Goal: Task Accomplishment & Management: Complete application form

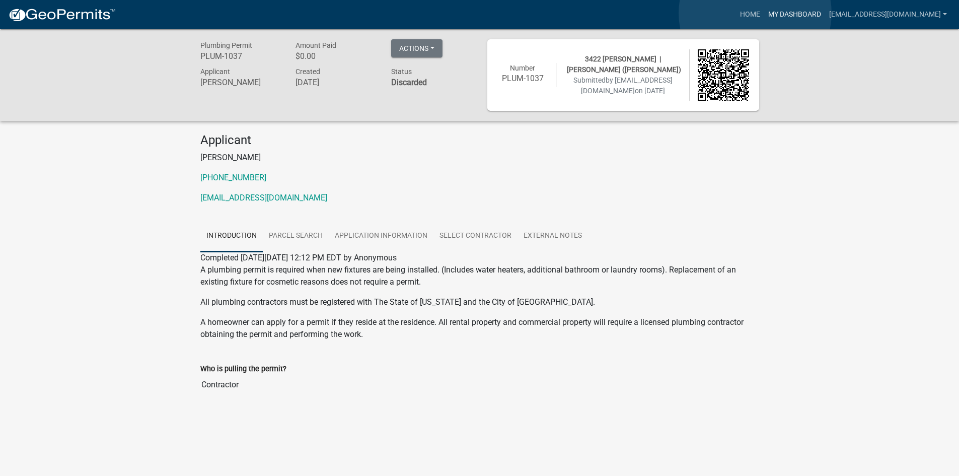
click at [764, 13] on link "My Dashboard" at bounding box center [794, 14] width 61 height 19
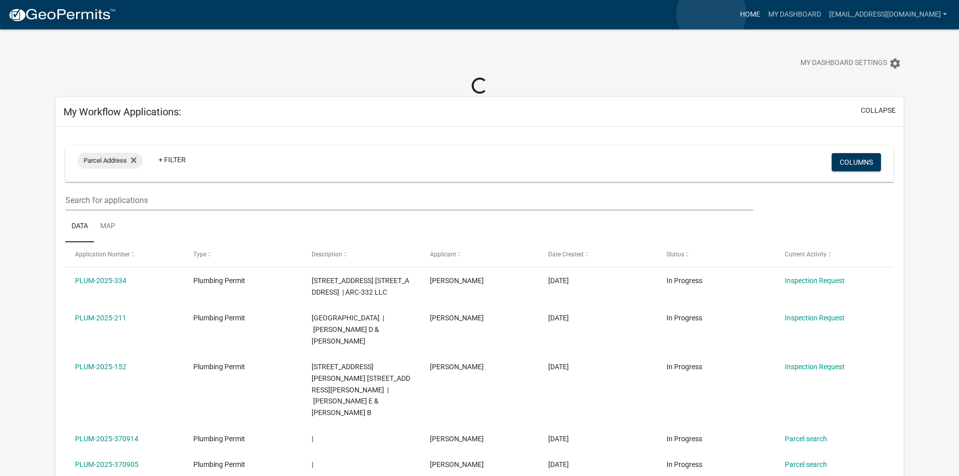
click at [736, 14] on link "Home" at bounding box center [750, 14] width 28 height 19
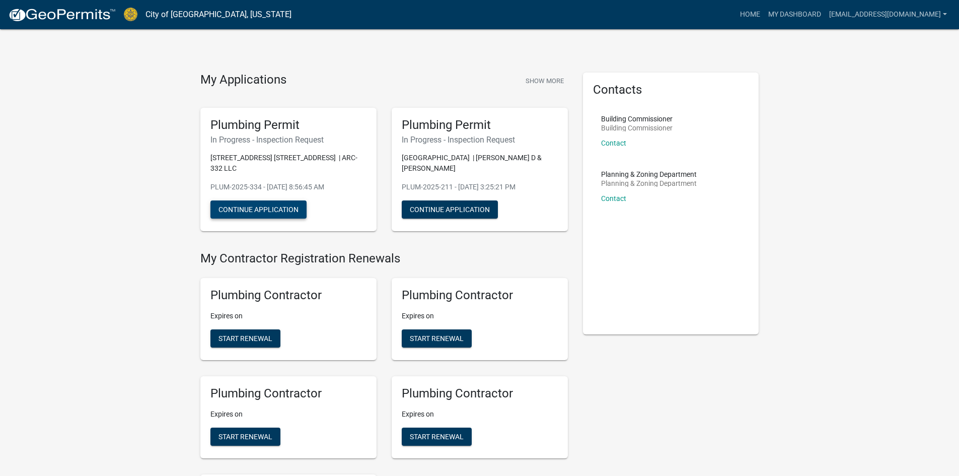
click at [272, 208] on button "Continue Application" at bounding box center [258, 209] width 96 height 18
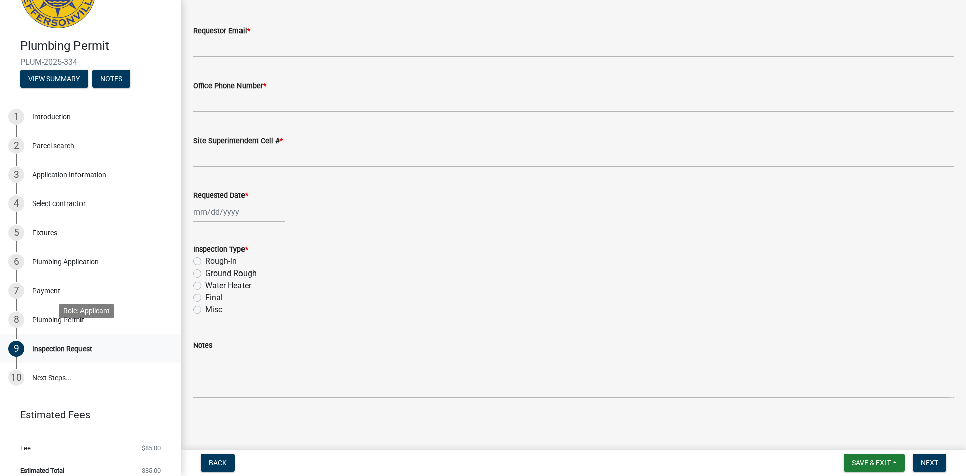
scroll to position [68, 0]
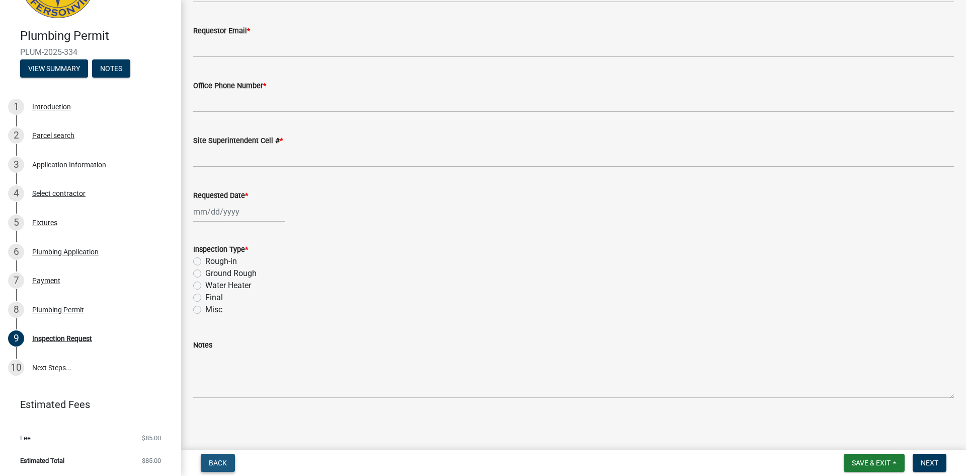
click at [204, 456] on button "Back" at bounding box center [218, 462] width 34 height 18
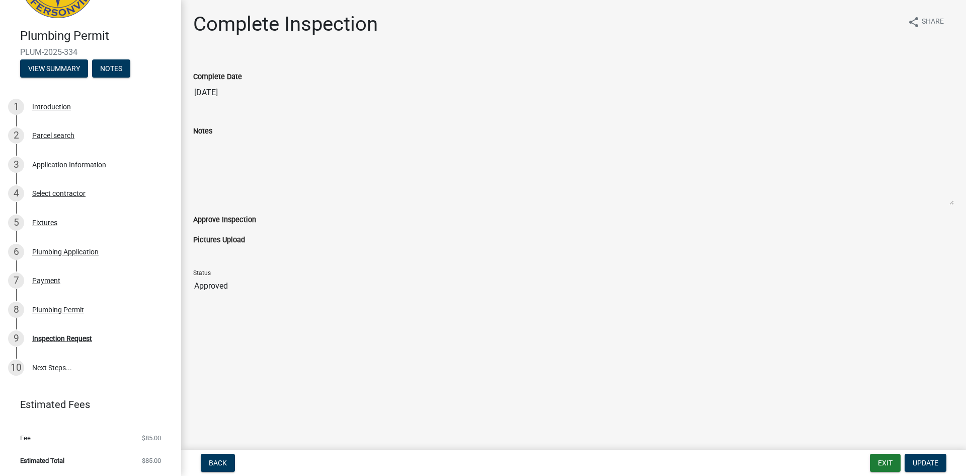
click at [144, 449] on li "Estimated Total $85.00" at bounding box center [90, 460] width 181 height 23
click at [34, 367] on link "10 Next Steps..." at bounding box center [90, 367] width 181 height 29
click at [41, 367] on link "10 Next Steps..." at bounding box center [90, 367] width 181 height 29
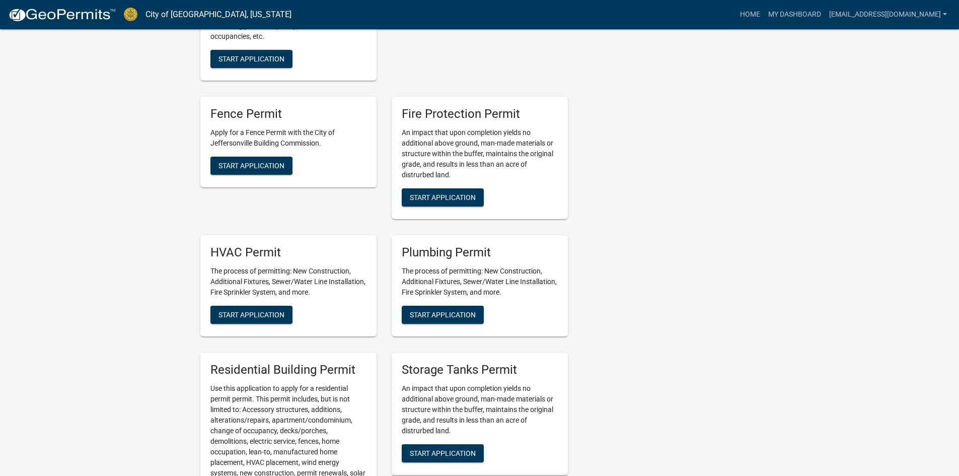
scroll to position [716, 0]
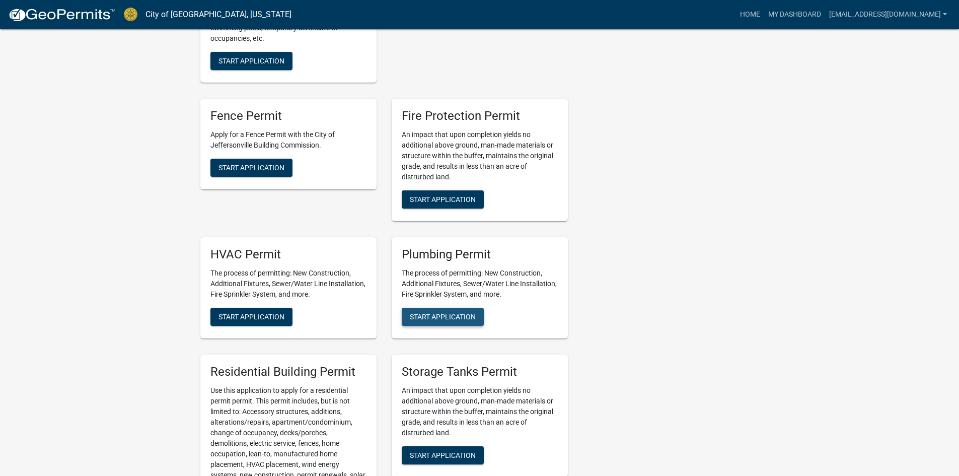
click at [470, 319] on span "Start Application" at bounding box center [443, 316] width 66 height 8
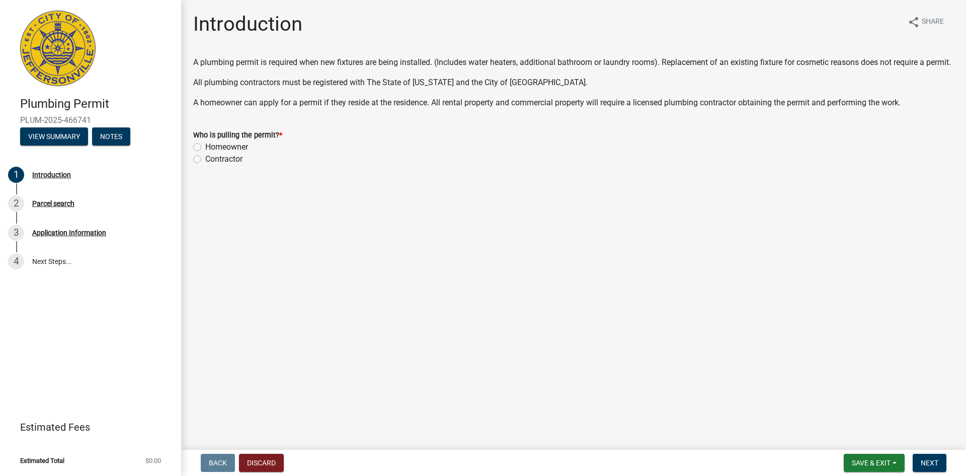
click at [205, 153] on label "Homeowner" at bounding box center [226, 147] width 43 height 12
click at [205, 147] on input "Homeowner" at bounding box center [208, 144] width 7 height 7
radio input "true"
click at [202, 165] on div "Contractor" at bounding box center [573, 159] width 761 height 12
click at [205, 165] on label "Contractor" at bounding box center [223, 159] width 37 height 12
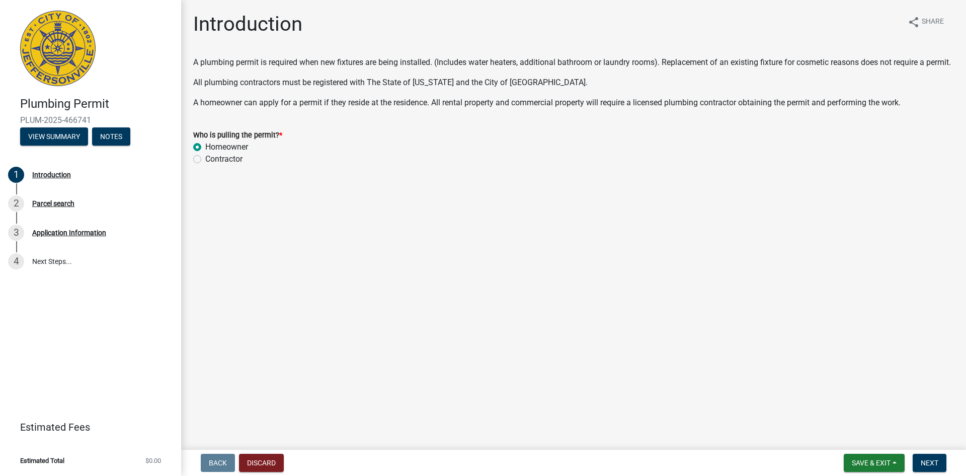
click at [205, 160] on input "Contractor" at bounding box center [208, 156] width 7 height 7
radio input "true"
click at [937, 464] on span "Next" at bounding box center [930, 462] width 18 height 8
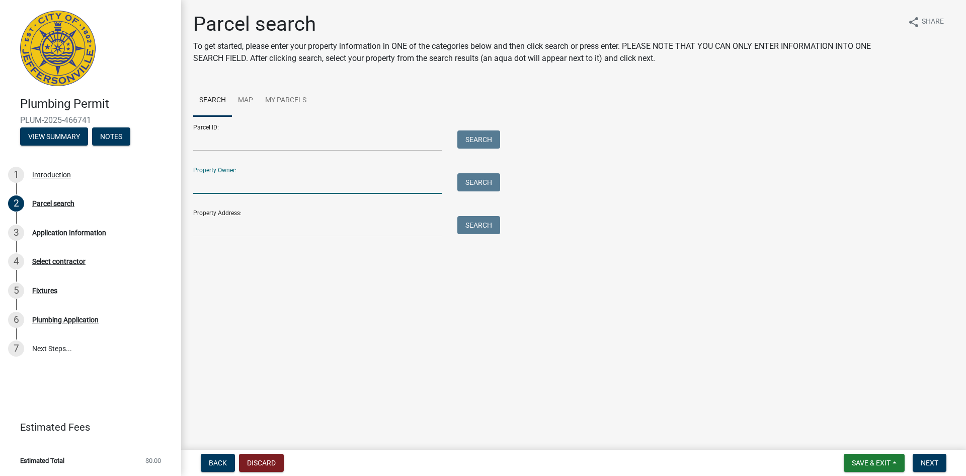
click at [221, 184] on input "Property Owner:" at bounding box center [317, 183] width 249 height 21
type input "D"
click at [216, 229] on input "Property Address:" at bounding box center [317, 226] width 249 height 21
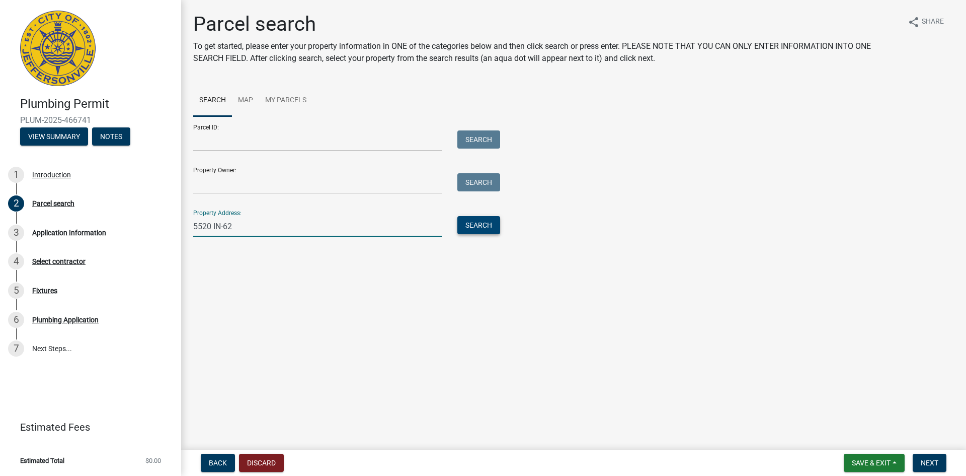
click at [477, 218] on button "Search" at bounding box center [478, 225] width 43 height 18
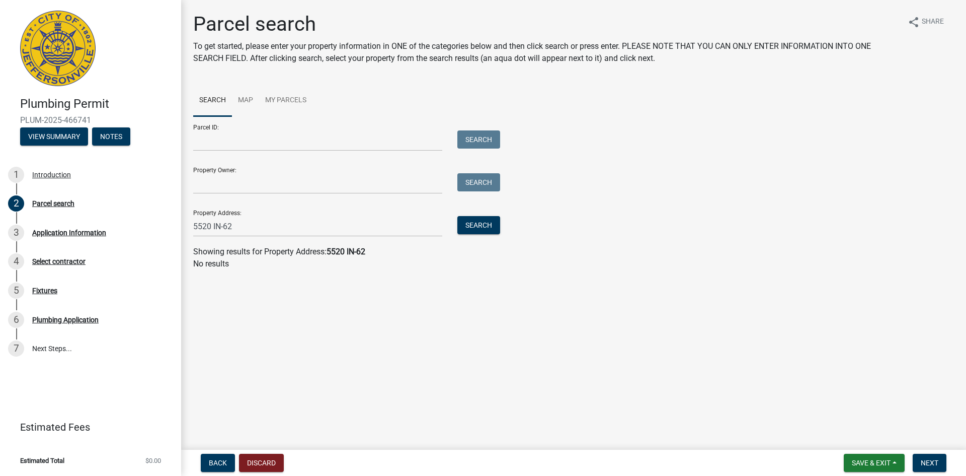
click at [300, 261] on p "No results" at bounding box center [573, 264] width 761 height 12
click at [324, 251] on div "Showing results for Property Address: 5520 IN-62" at bounding box center [573, 252] width 761 height 12
click at [344, 250] on strong "5520 IN-62" at bounding box center [346, 252] width 39 height 10
click at [244, 229] on input "5520 IN-62" at bounding box center [317, 226] width 249 height 21
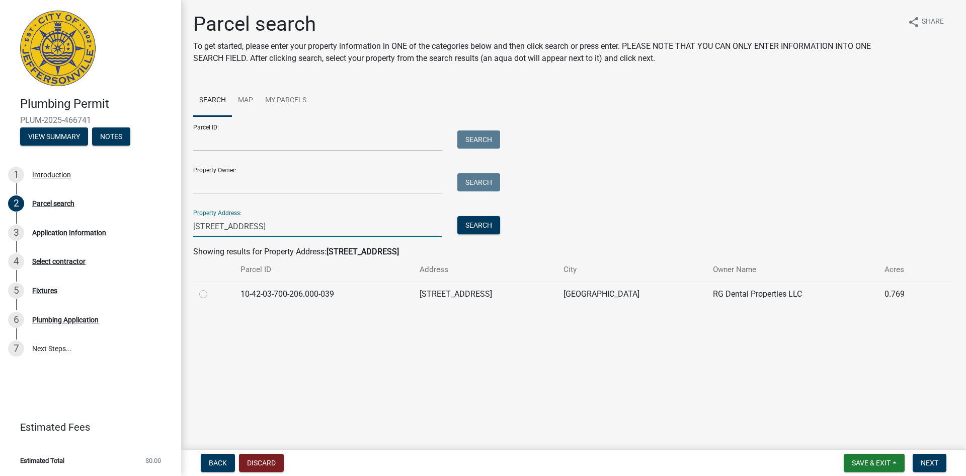
type input "[STREET_ADDRESS]"
click at [211, 288] on label at bounding box center [211, 288] width 0 height 0
click at [211, 294] on input "radio" at bounding box center [214, 291] width 7 height 7
radio input "true"
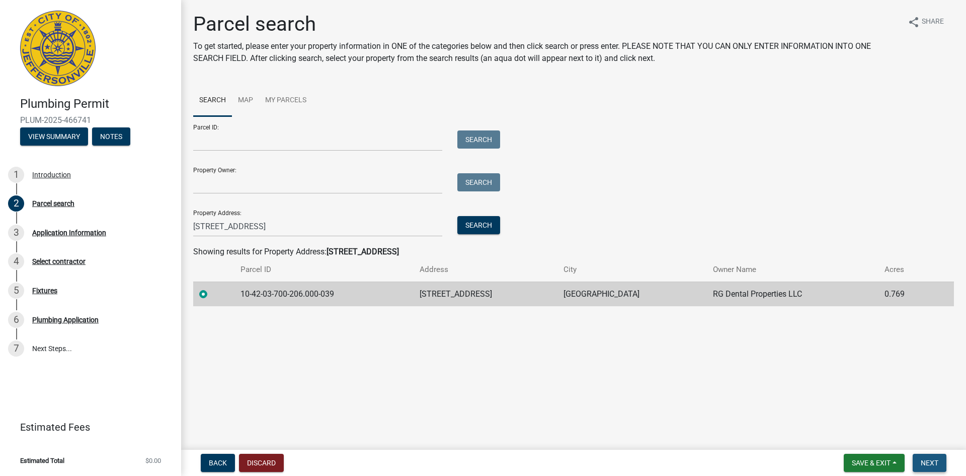
click at [933, 465] on span "Next" at bounding box center [930, 462] width 18 height 8
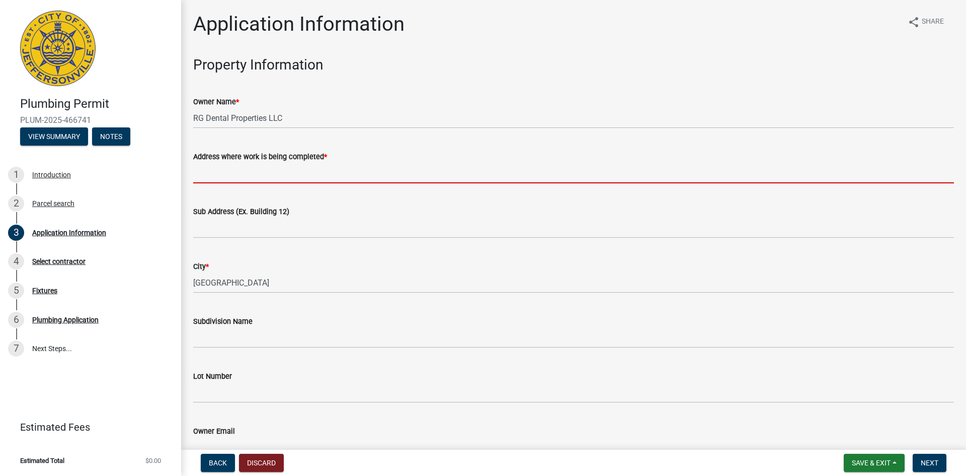
click at [222, 177] on input "Address where work is being completed *" at bounding box center [573, 173] width 761 height 21
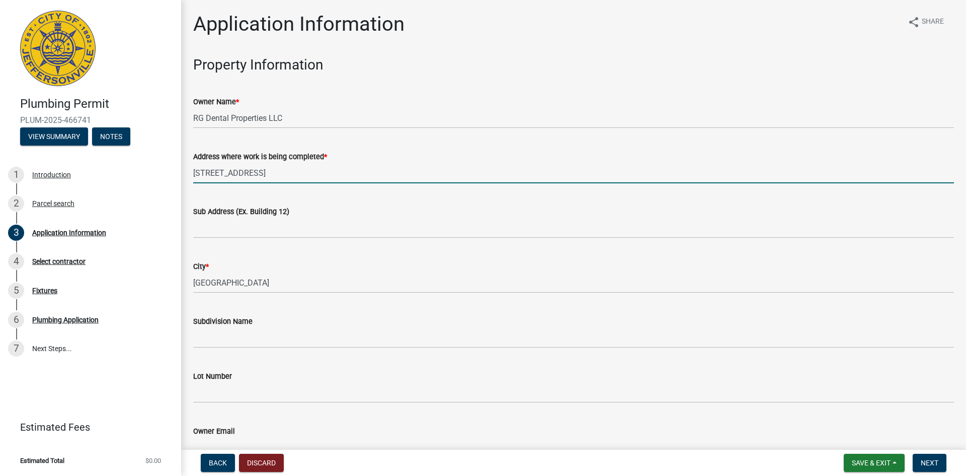
type input "[STREET_ADDRESS]"
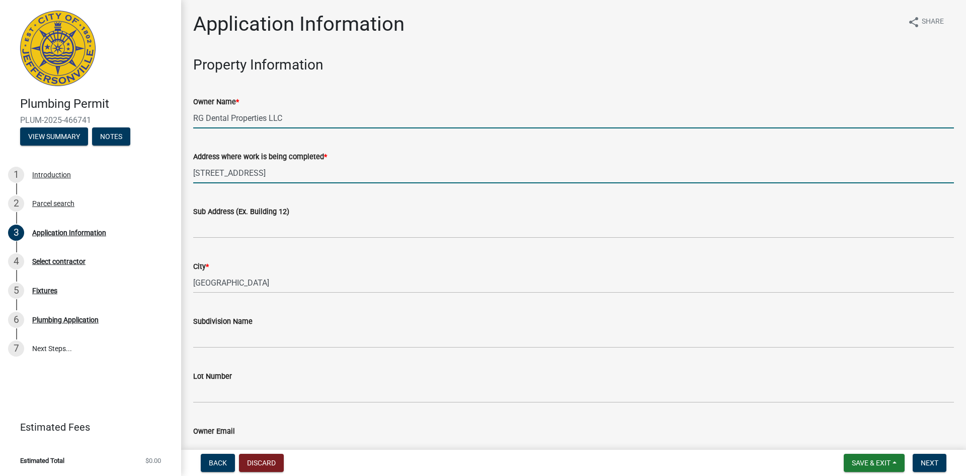
drag, startPoint x: 284, startPoint y: 119, endPoint x: 295, endPoint y: 119, distance: 11.1
click at [285, 119] on input "RG Dental Properties LLC" at bounding box center [573, 118] width 761 height 21
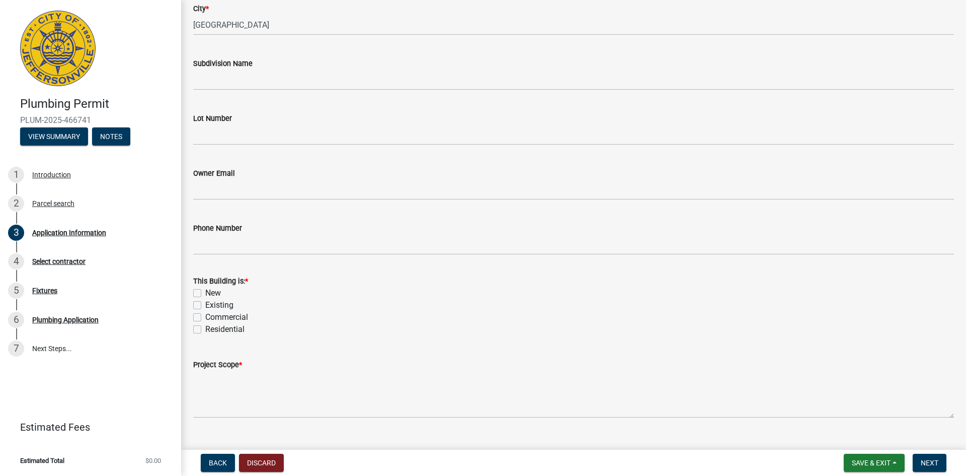
scroll to position [277, 0]
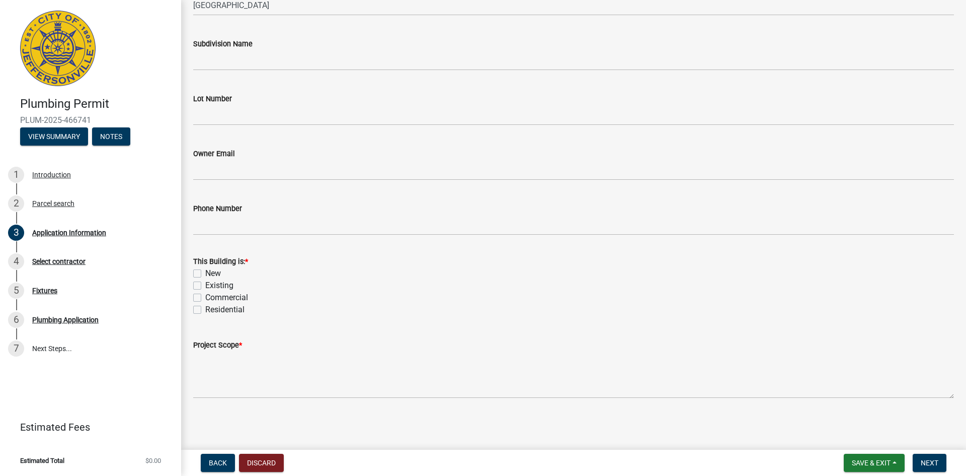
type input "RG Dental Properties LLC- DENZINGER FAMILY DENTISTRY"
click at [205, 297] on label "Commercial" at bounding box center [226, 297] width 43 height 12
click at [205, 297] on input "Commercial" at bounding box center [208, 294] width 7 height 7
checkbox input "true"
checkbox input "false"
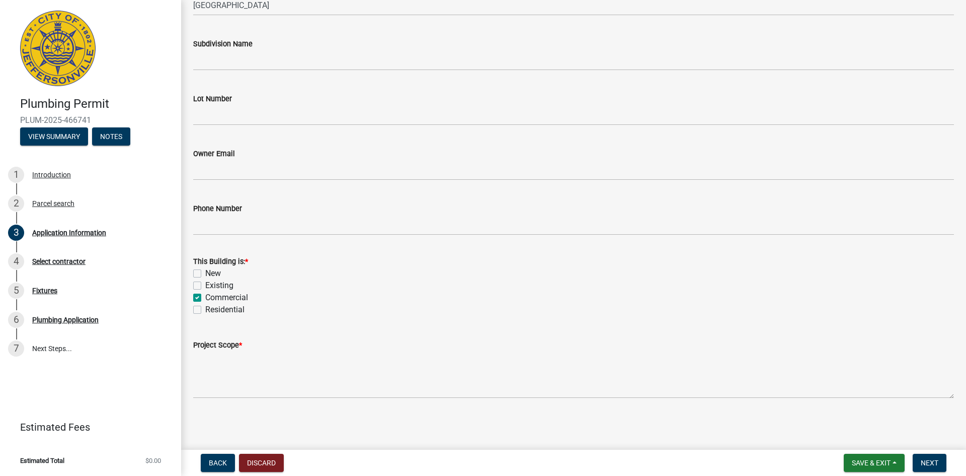
checkbox input "false"
checkbox input "true"
checkbox input "false"
click at [205, 283] on label "Existing" at bounding box center [219, 285] width 28 height 12
click at [205, 283] on input "Existing" at bounding box center [208, 282] width 7 height 7
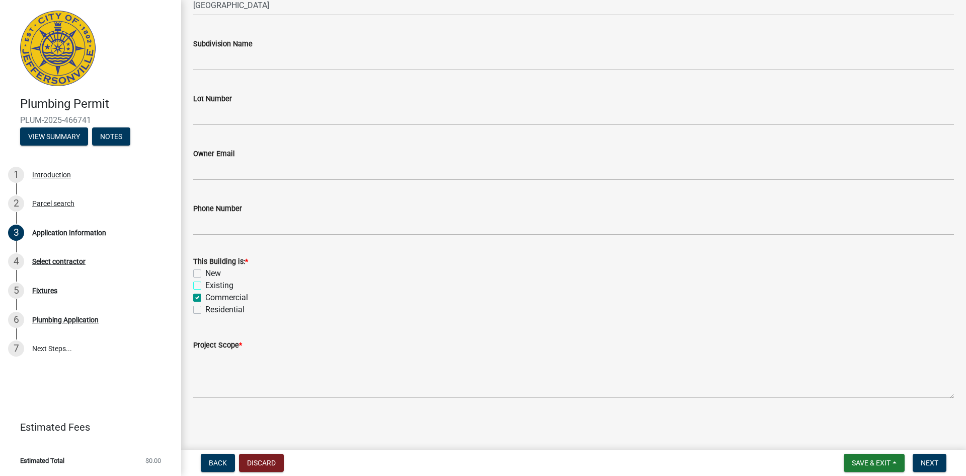
checkbox input "true"
checkbox input "false"
checkbox input "true"
checkbox input "false"
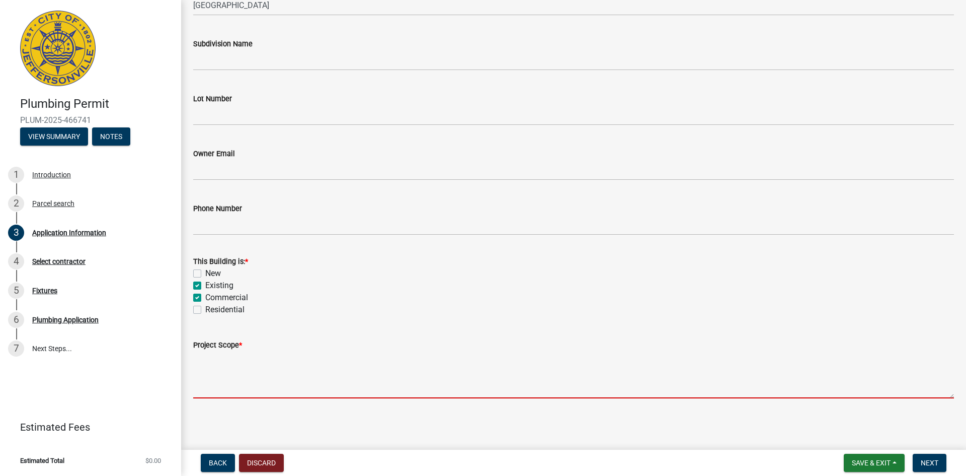
click at [209, 391] on textarea "Project Scope *" at bounding box center [573, 374] width 761 height 47
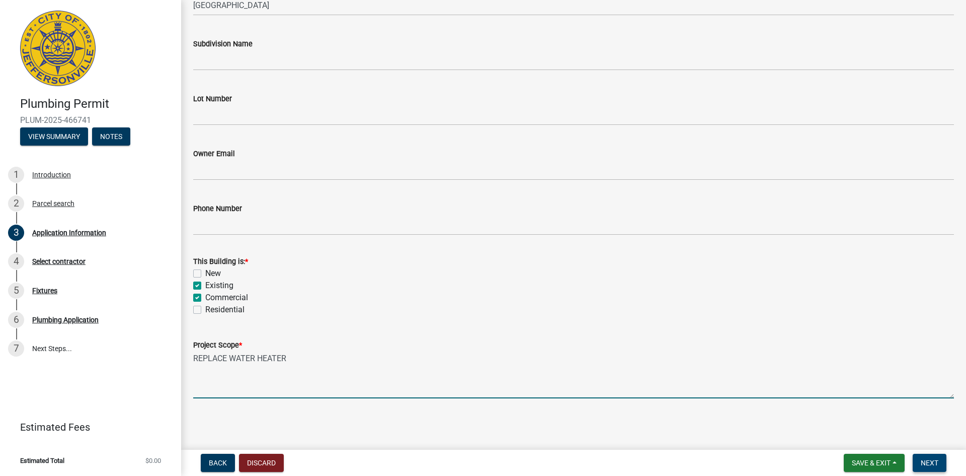
type textarea "REPLACE WATER HEATER"
click at [934, 463] on span "Next" at bounding box center [930, 462] width 18 height 8
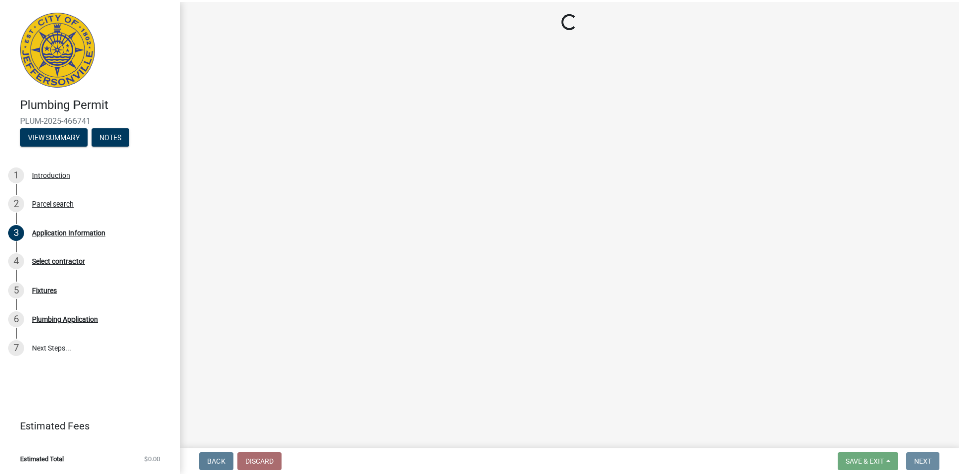
scroll to position [0, 0]
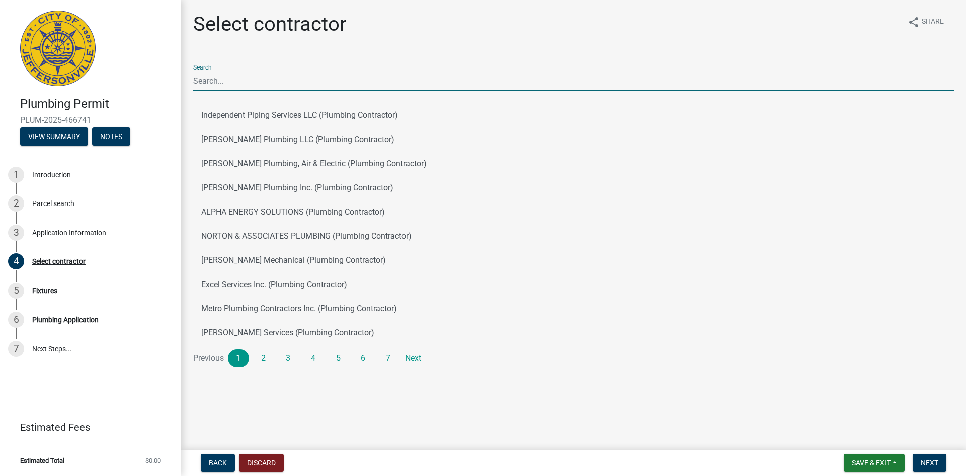
click at [215, 80] on input "Search" at bounding box center [573, 80] width 761 height 21
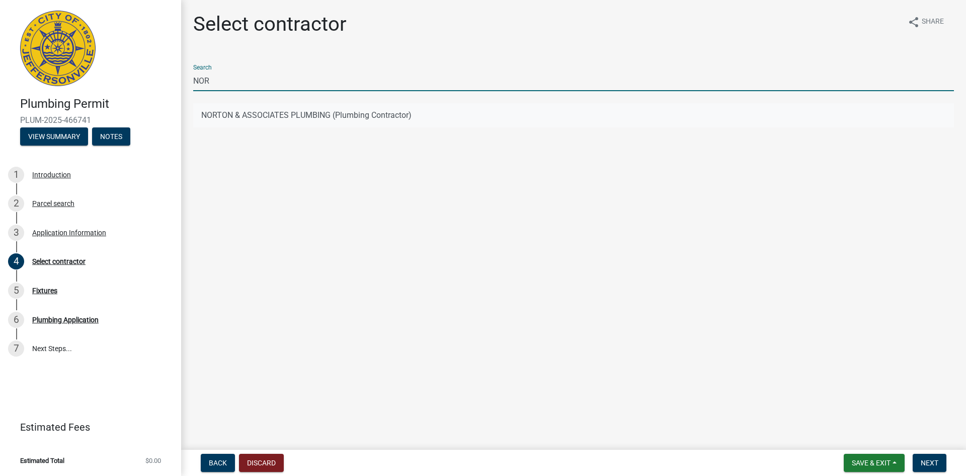
type input "NOR"
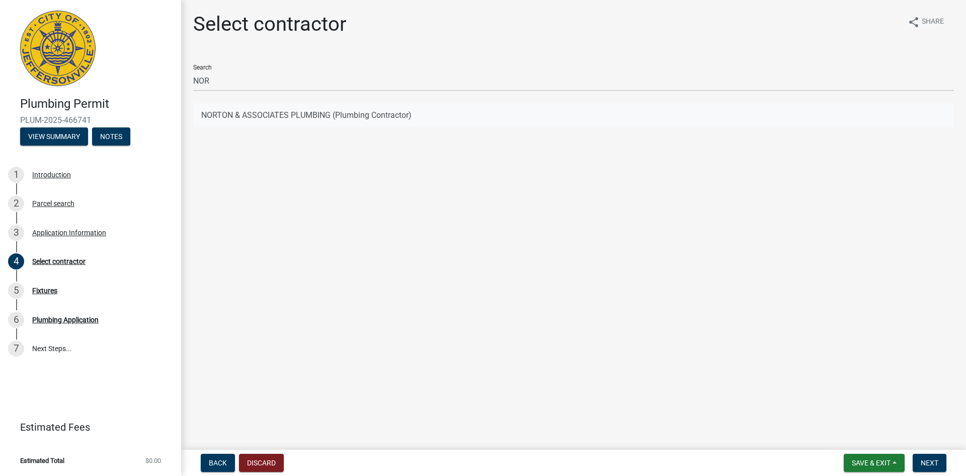
click at [208, 112] on button "NORTON & ASSOCIATES PLUMBING (Plumbing Contractor)" at bounding box center [573, 115] width 761 height 24
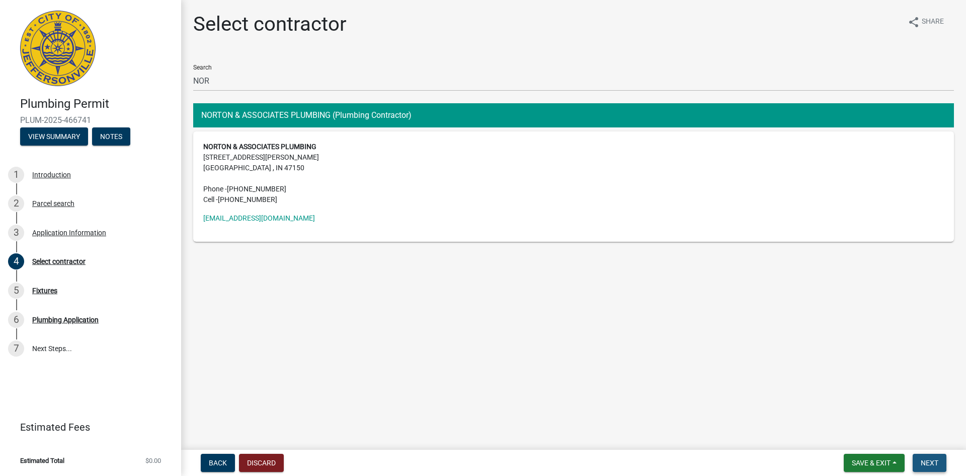
click at [941, 461] on button "Next" at bounding box center [930, 462] width 34 height 18
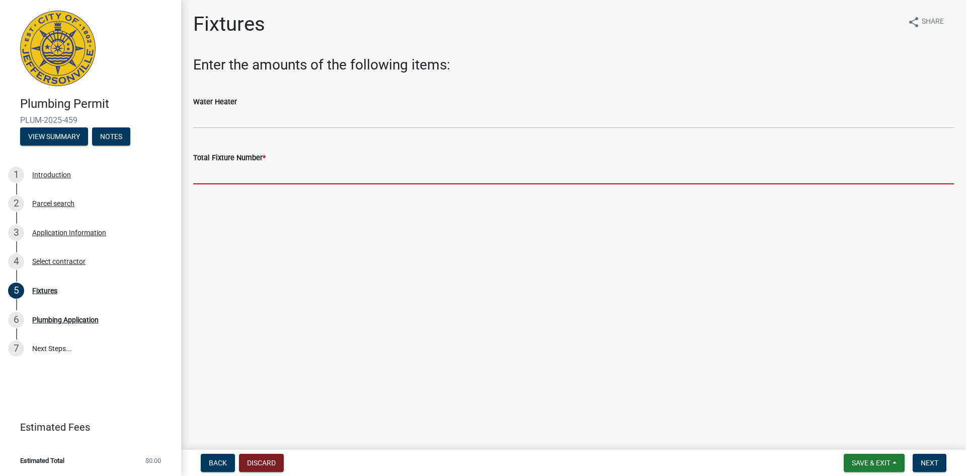
click at [223, 178] on input "text" at bounding box center [573, 174] width 761 height 21
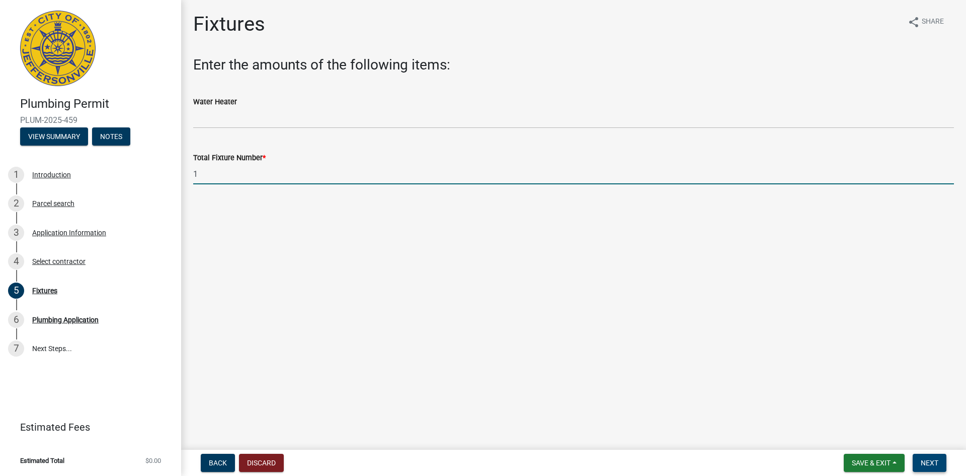
type input "1"
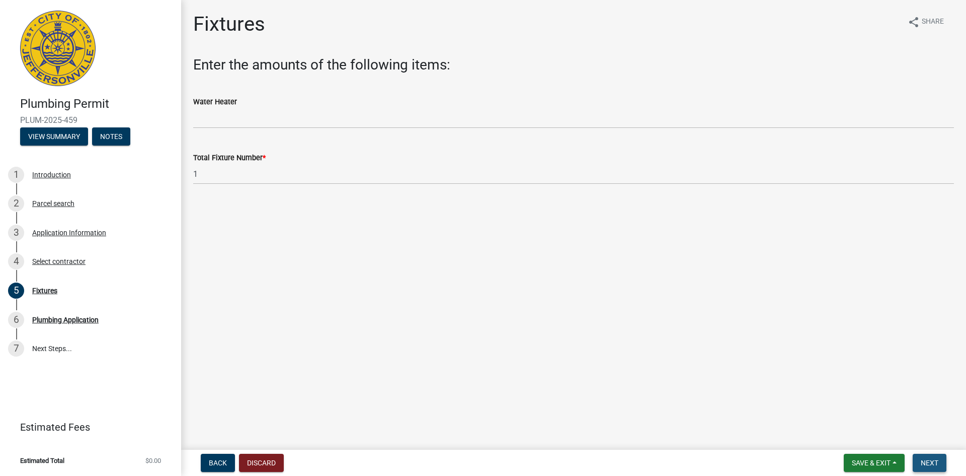
click at [937, 463] on span "Next" at bounding box center [930, 462] width 18 height 8
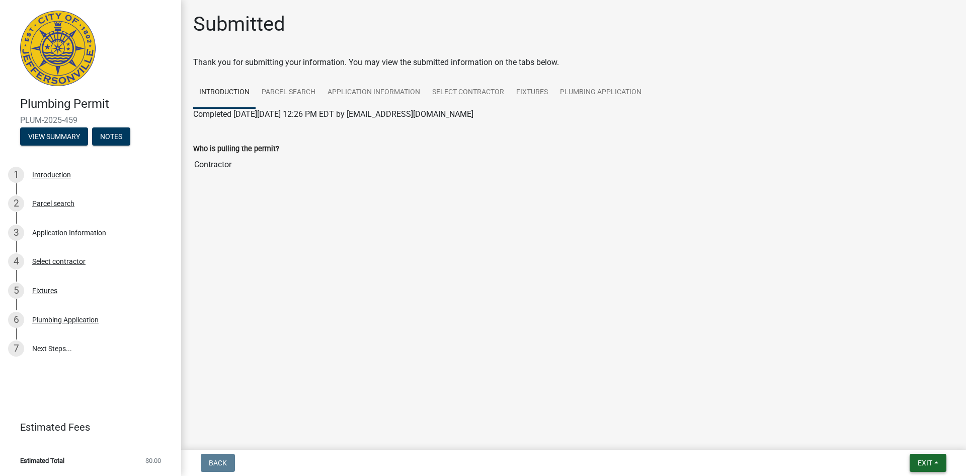
click at [927, 466] on span "Exit" at bounding box center [925, 462] width 15 height 8
click at [903, 432] on button "Save & Exit" at bounding box center [906, 436] width 81 height 24
